Goal: Find specific page/section: Find specific page/section

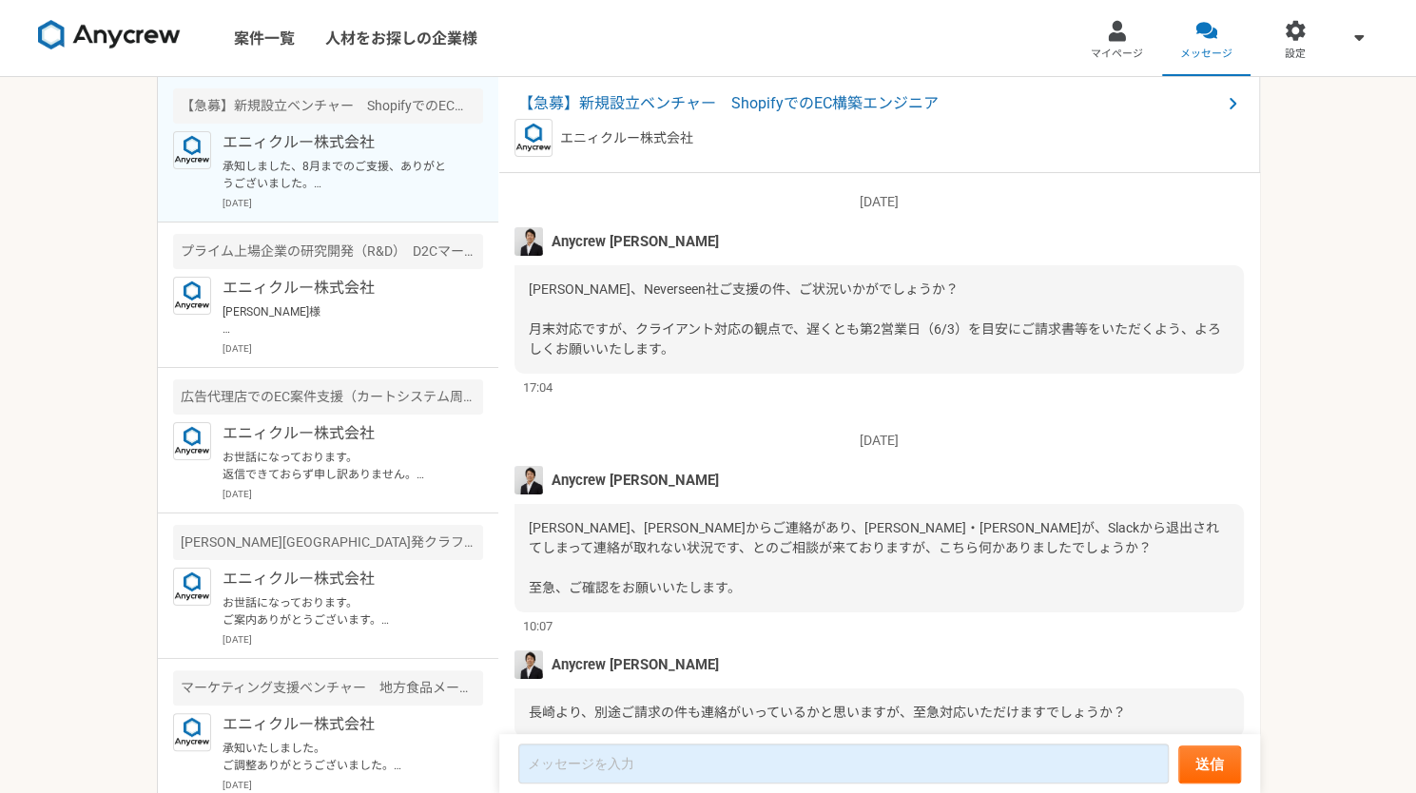
scroll to position [1554, 0]
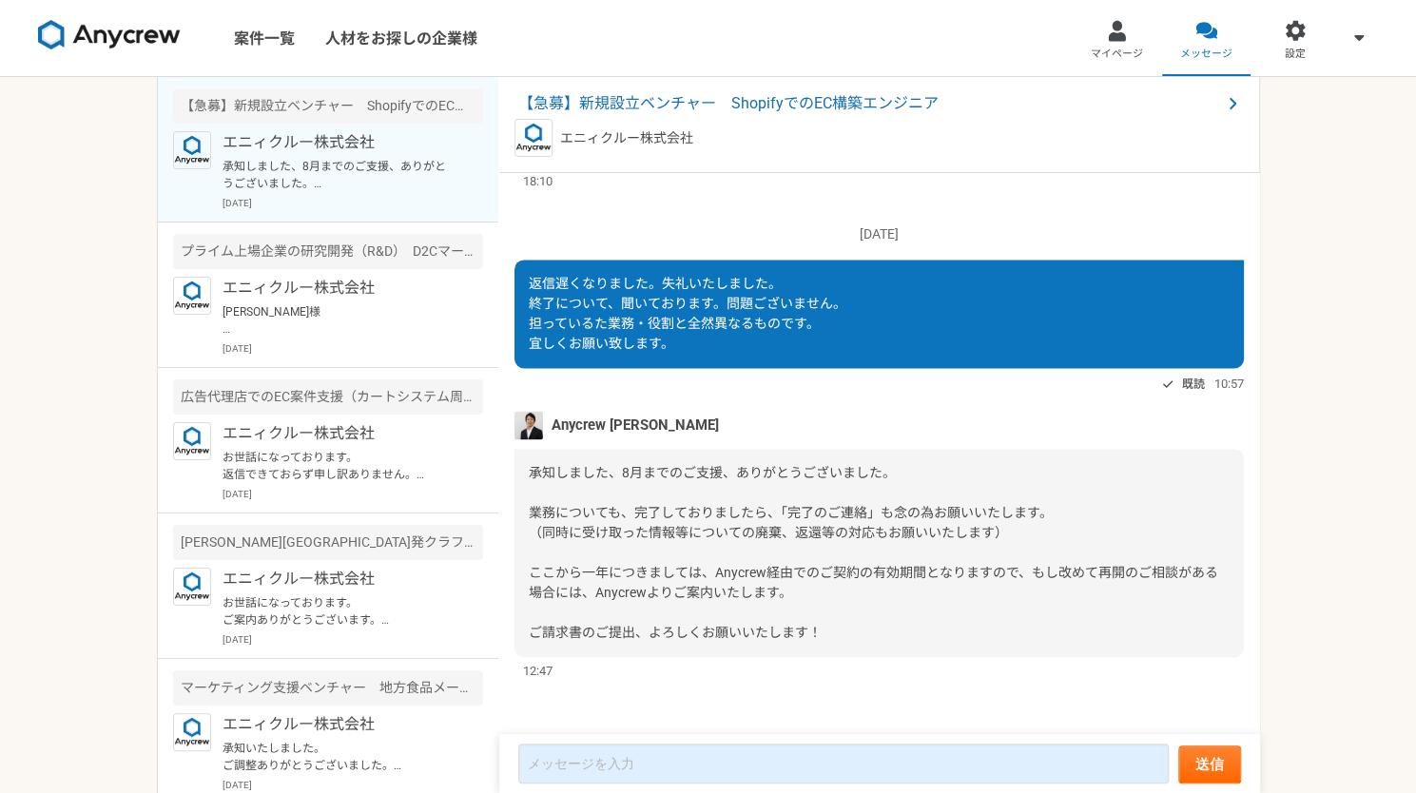
click at [877, 570] on span "承知しました、8月までのご支援、ありがとうございました。 業務についても、完了しておりましたら、「完了のご連絡」も念の為お願いいたします。 （同時に受け取った…" at bounding box center [873, 552] width 689 height 175
click at [846, 524] on span "承知しました、8月までのご支援、ありがとうございました。 業務についても、完了しておりましたら、「完了のご連絡」も念の為お願いいたします。 （同時に受け取った…" at bounding box center [873, 552] width 689 height 175
click at [895, 585] on div "承知しました、8月までのご支援、ありがとうございました。 業務についても、完了しておりましたら、「完了のご連絡」も念の為お願いいたします。 （同時に受け取った…" at bounding box center [878, 553] width 729 height 208
click at [614, 514] on span "承知しました、8月までのご支援、ありがとうございました。 業務についても、完了しておりましたら、「完了のご連絡」も念の為お願いいたします。 （同時に受け取った…" at bounding box center [873, 552] width 689 height 175
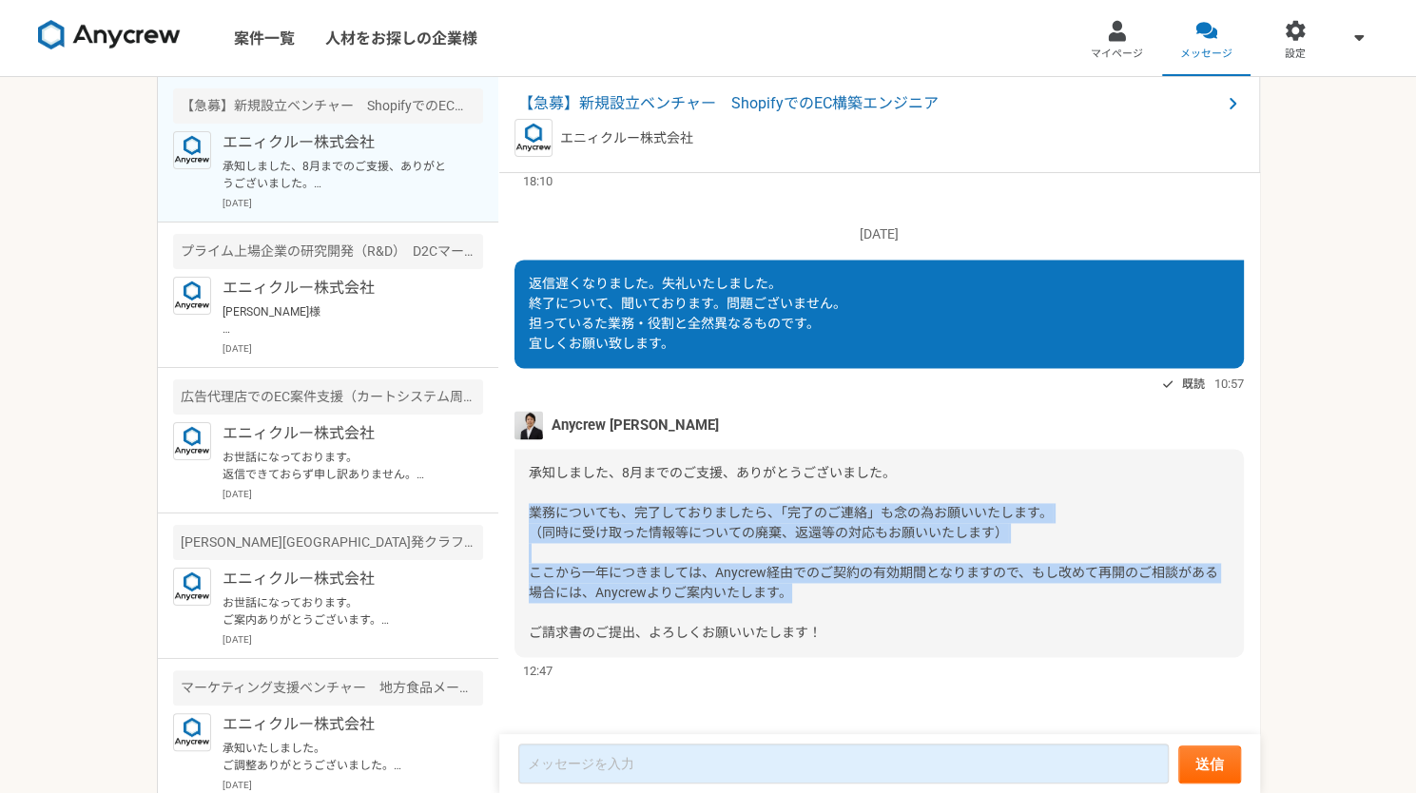
drag, startPoint x: 534, startPoint y: 513, endPoint x: 1048, endPoint y: 587, distance: 518.8
click at [1048, 587] on div "承知しました、8月までのご支援、ありがとうございました。 業務についても、完了しておりましたら、「完了のご連絡」も念の為お願いいたします。 （同時に受け取った…" at bounding box center [878, 553] width 729 height 208
click at [707, 545] on div "承知しました、8月までのご支援、ありがとうございました。 業務についても、完了しておりましたら、「完了のご連絡」も念の為お願いいたします。 （同時に受け取った…" at bounding box center [878, 553] width 729 height 208
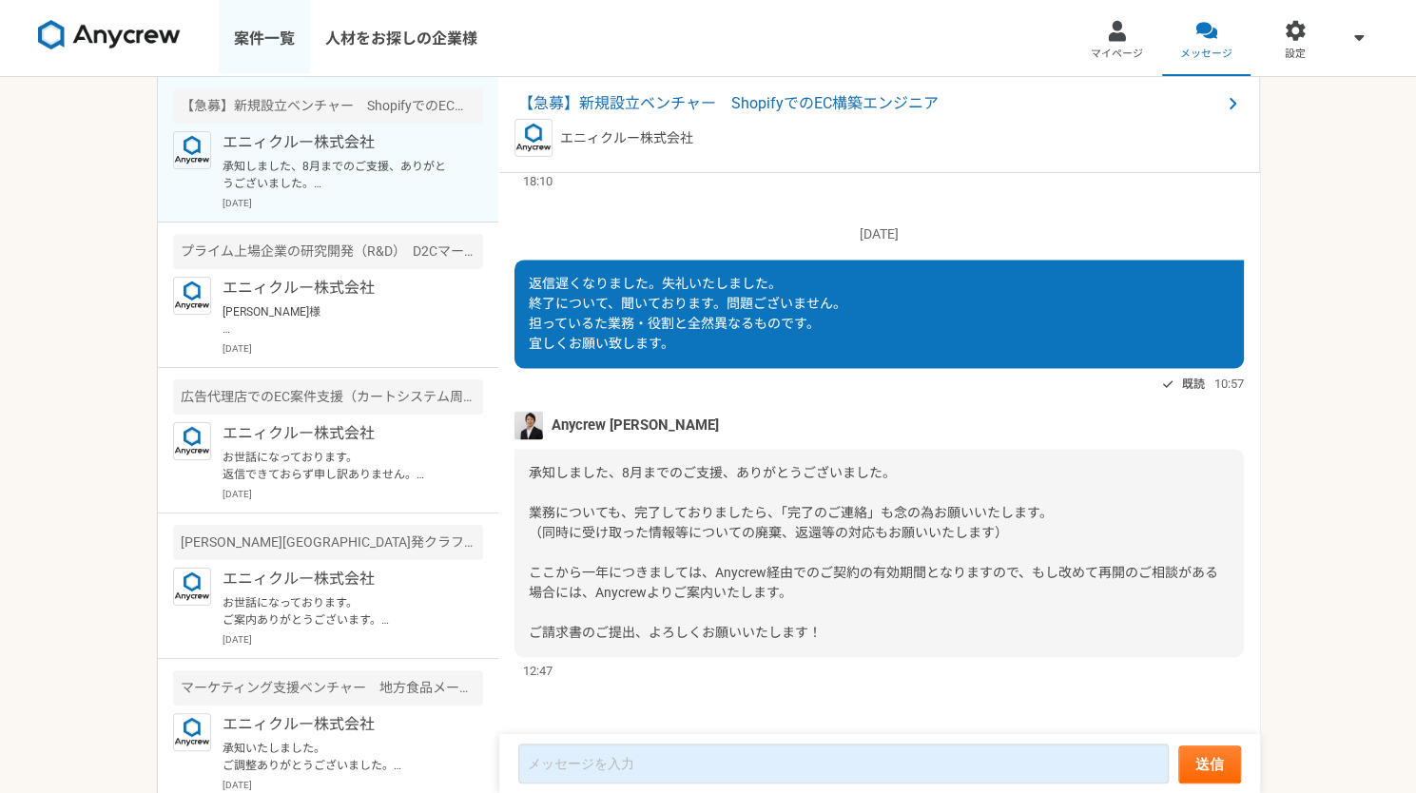
click at [270, 39] on link "案件一覧" at bounding box center [264, 38] width 91 height 76
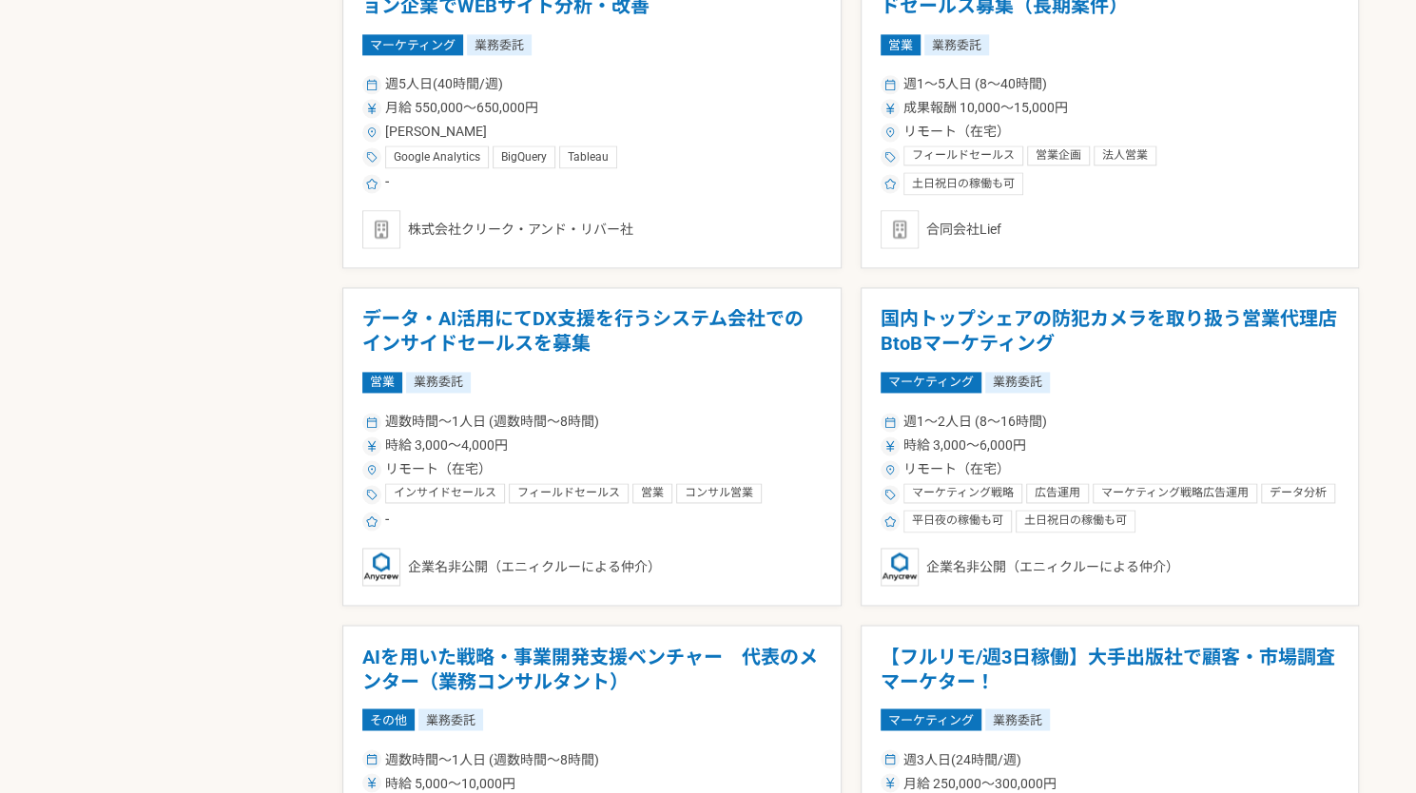
scroll to position [1521, 0]
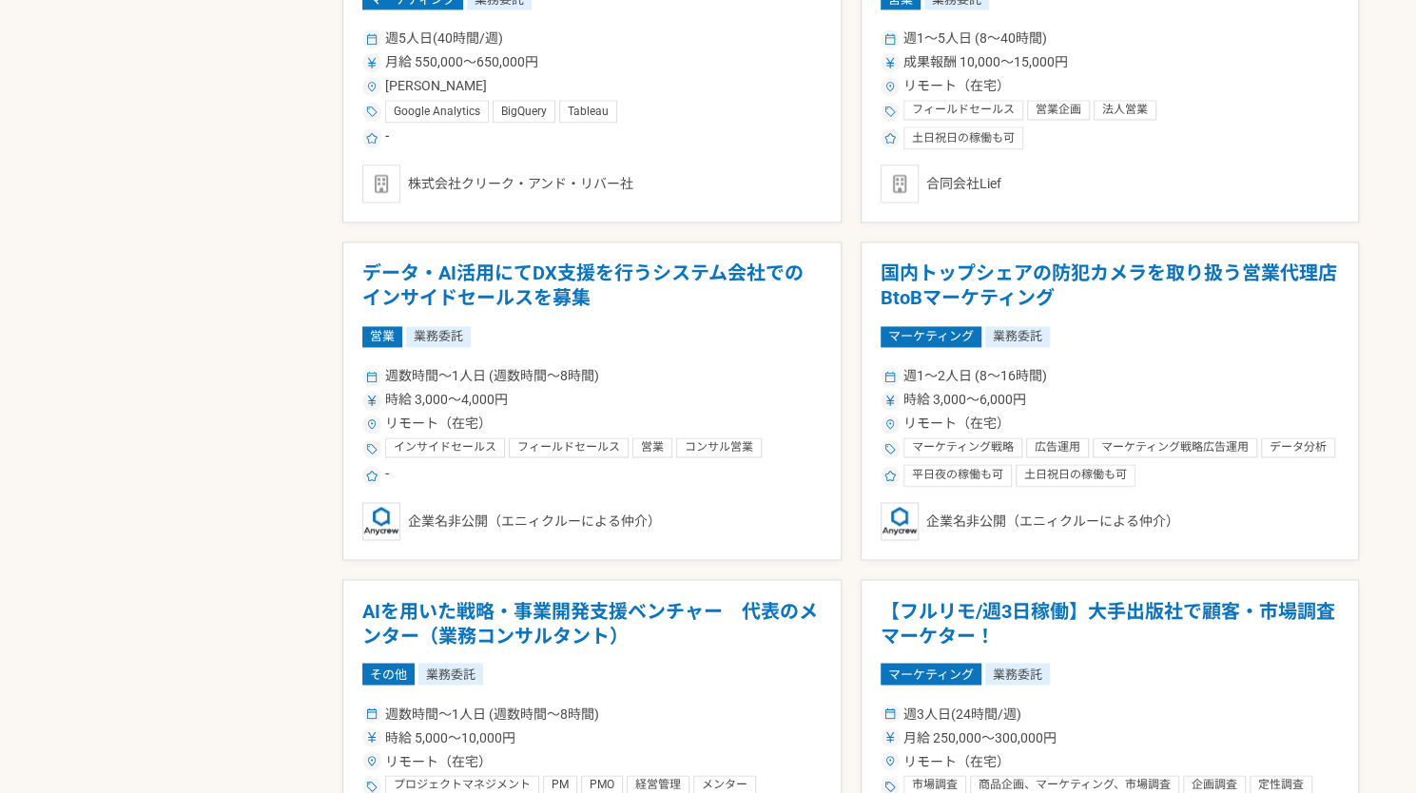
click at [207, 348] on div "募集中の案件のみ表示 職種 エンジニア デザイナー ライター 営業 マーケティング 企画・事業開発 バックオフィス その他 稼働時間 週1人日（8時間）以下 …" at bounding box center [708, 645] width 1302 height 3505
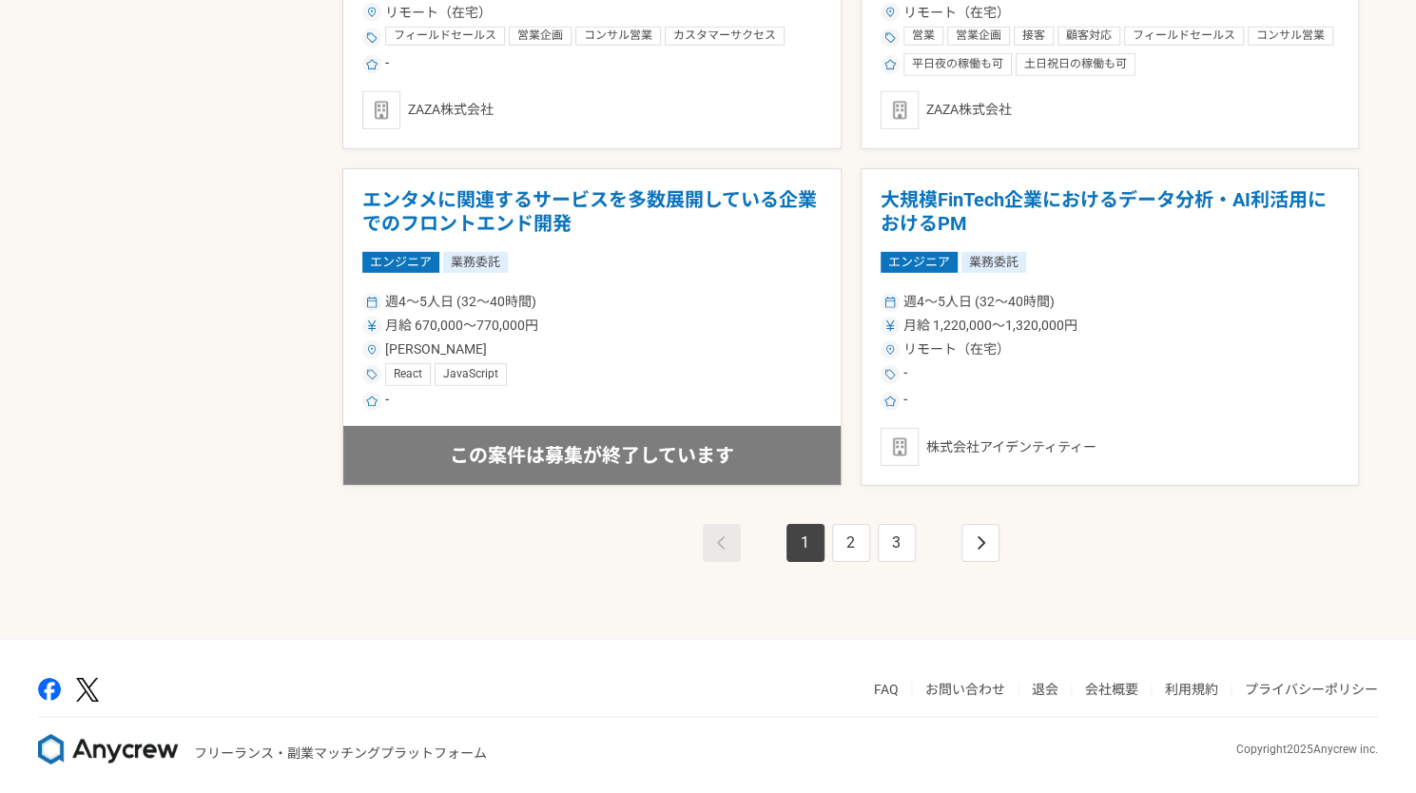
scroll to position [3283, 0]
